Goal: Book appointment/travel/reservation

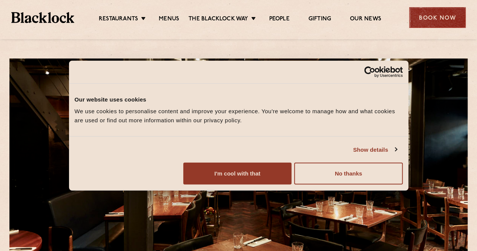
click at [440, 17] on div "Book Now" at bounding box center [437, 17] width 57 height 21
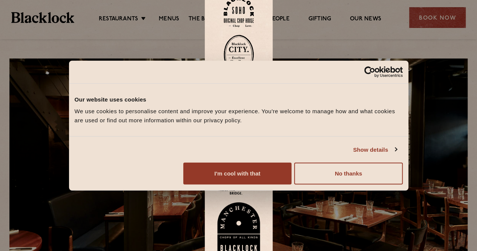
click at [248, 11] on img at bounding box center [238, 12] width 30 height 31
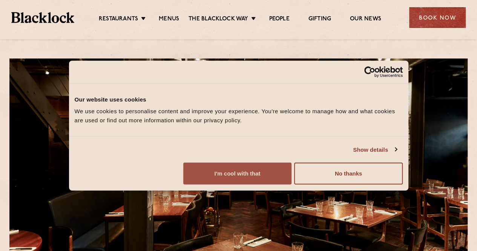
click at [291, 184] on button "I'm cool with that" at bounding box center [237, 173] width 108 height 22
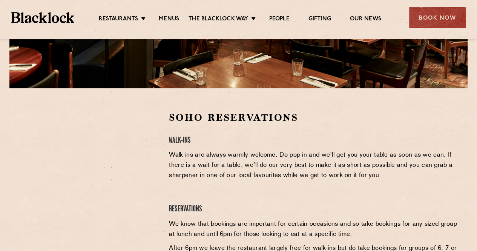
scroll to position [113, 0]
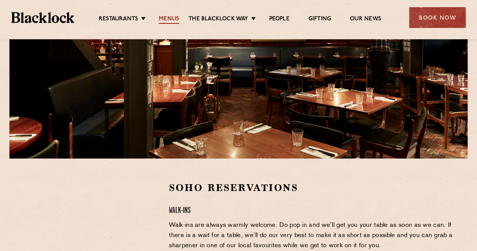
click at [171, 18] on link "Menus" at bounding box center [169, 19] width 20 height 8
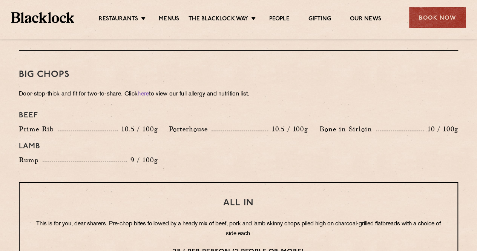
scroll to position [829, 0]
